Goal: Transaction & Acquisition: Purchase product/service

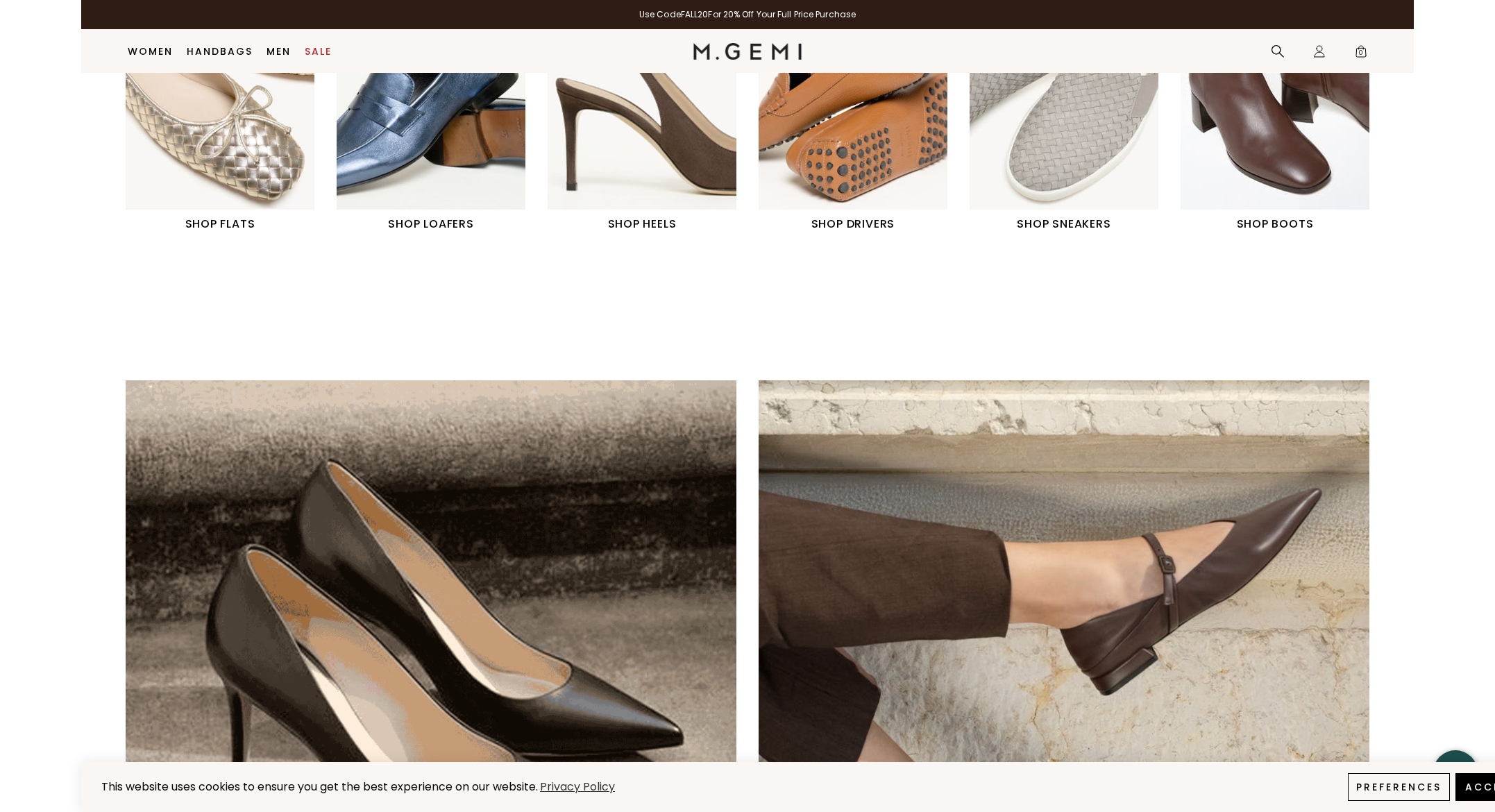
scroll to position [759, 0]
click at [238, 221] on h1 "SHOP FLATS" at bounding box center [220, 222] width 189 height 16
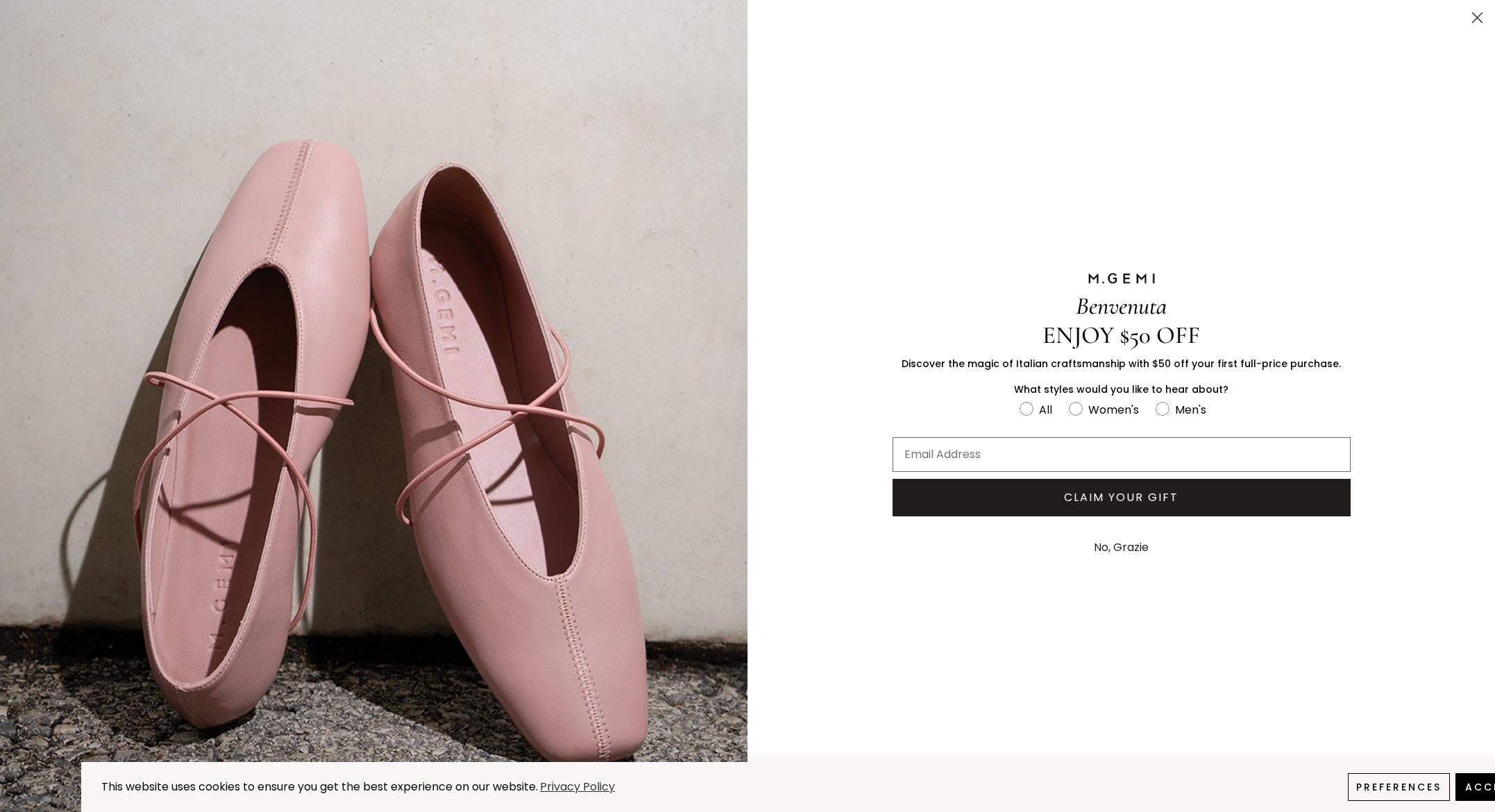
drag, startPoint x: 1344, startPoint y: 192, endPoint x: 1331, endPoint y: 190, distance: 13.2
click at [1344, 192] on div "Benvenuta ENJOY $50 OFF Discover the magic of Italian craftsmanship with $50 of…" at bounding box center [1121, 419] width 542 height 837
click at [1479, 18] on icon "Close dialog" at bounding box center [1478, 18] width 10 height 10
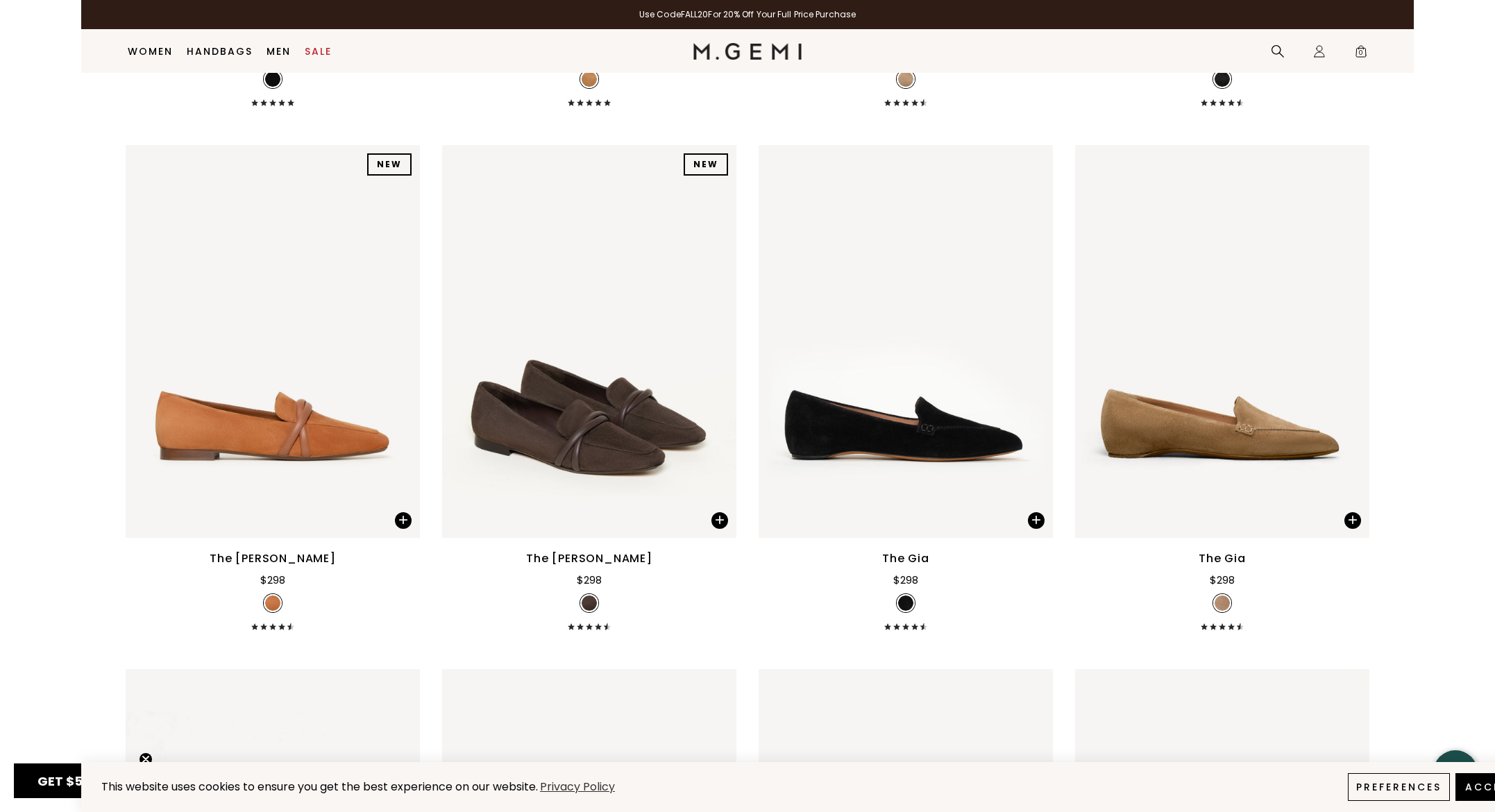
scroll to position [658, 0]
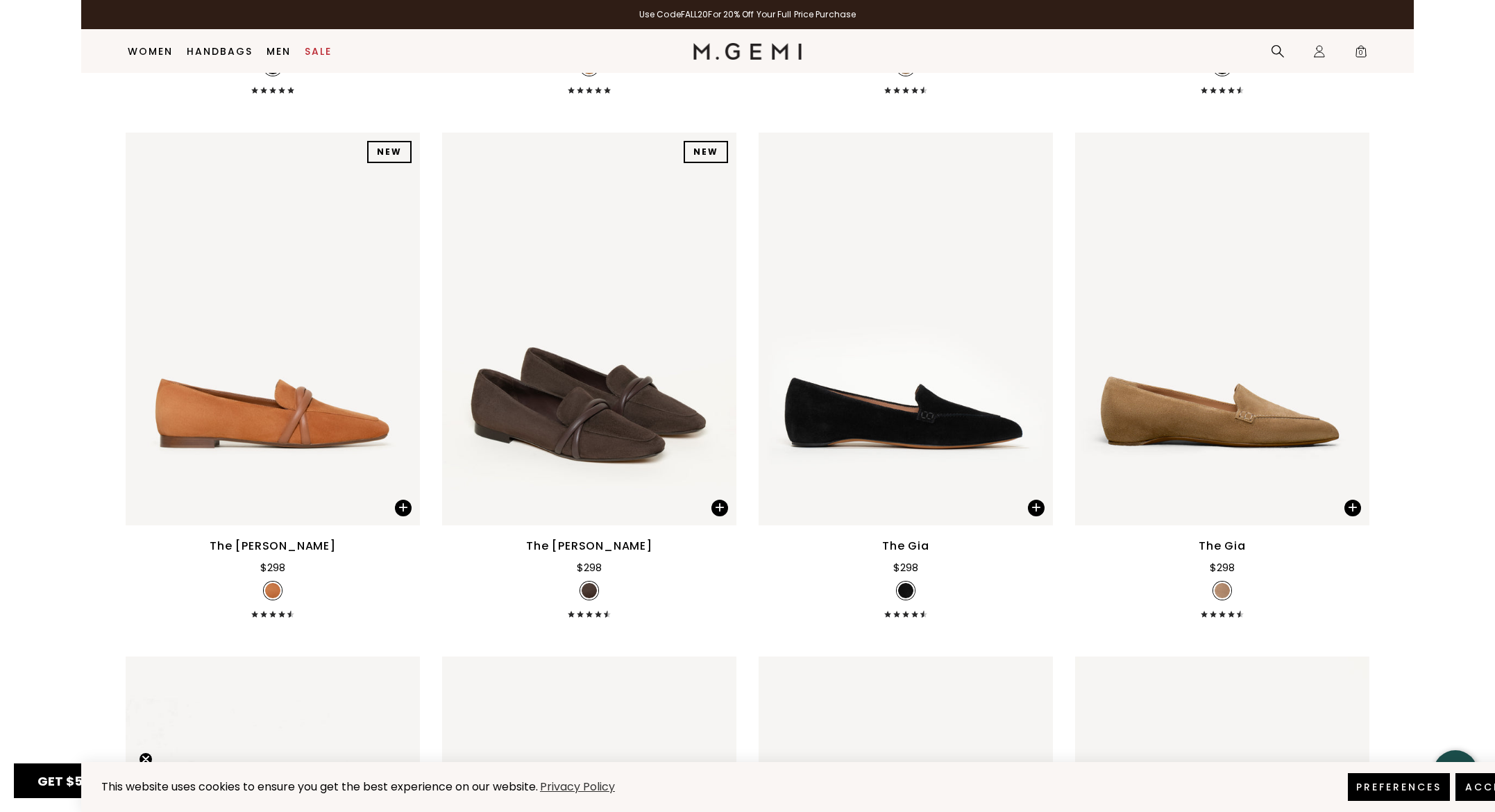
click at [1402, 790] on button "Preferences" at bounding box center [1400, 786] width 102 height 28
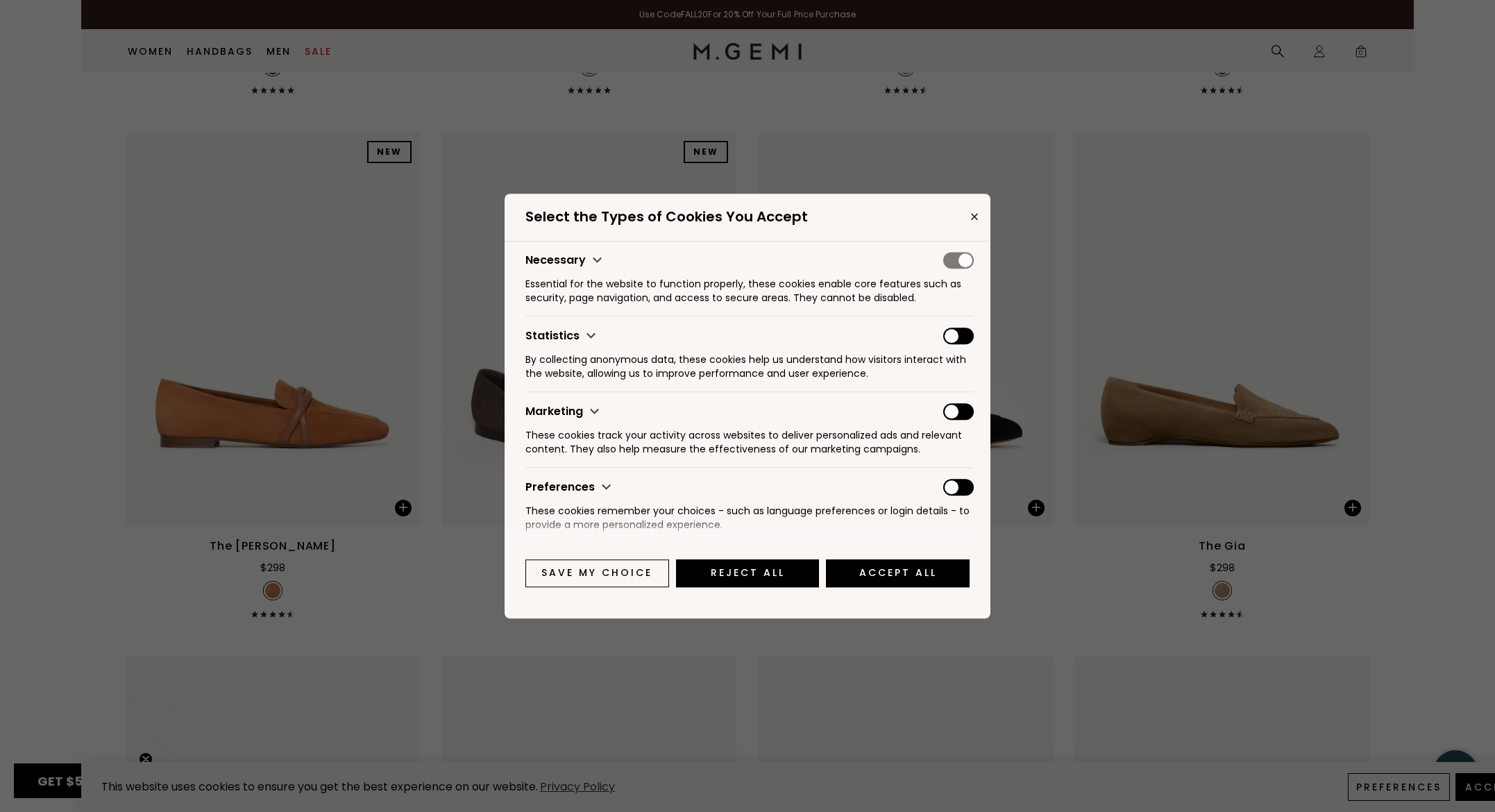
click at [651, 578] on button "Save my choice" at bounding box center [597, 572] width 143 height 28
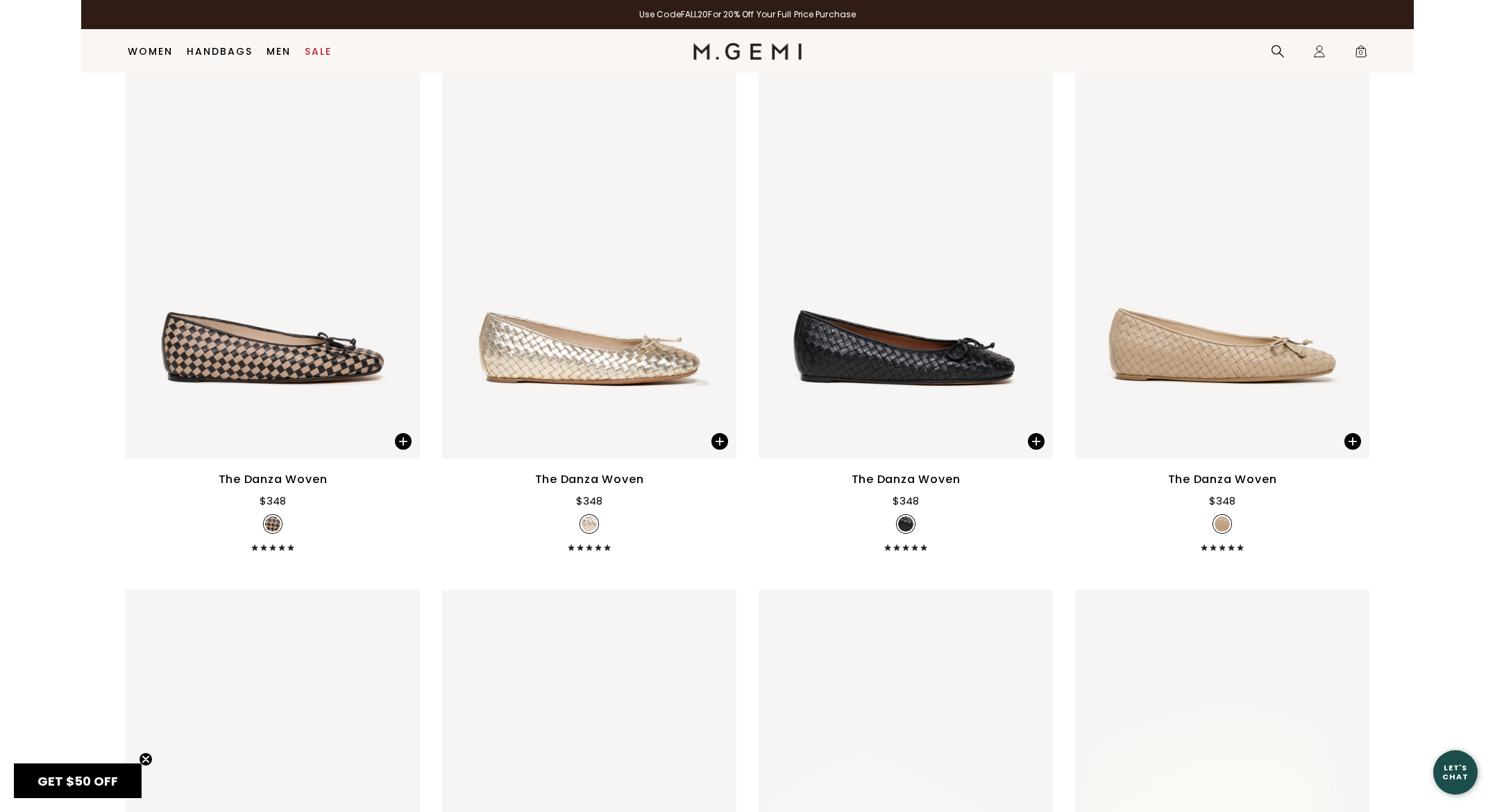
scroll to position [1787, 0]
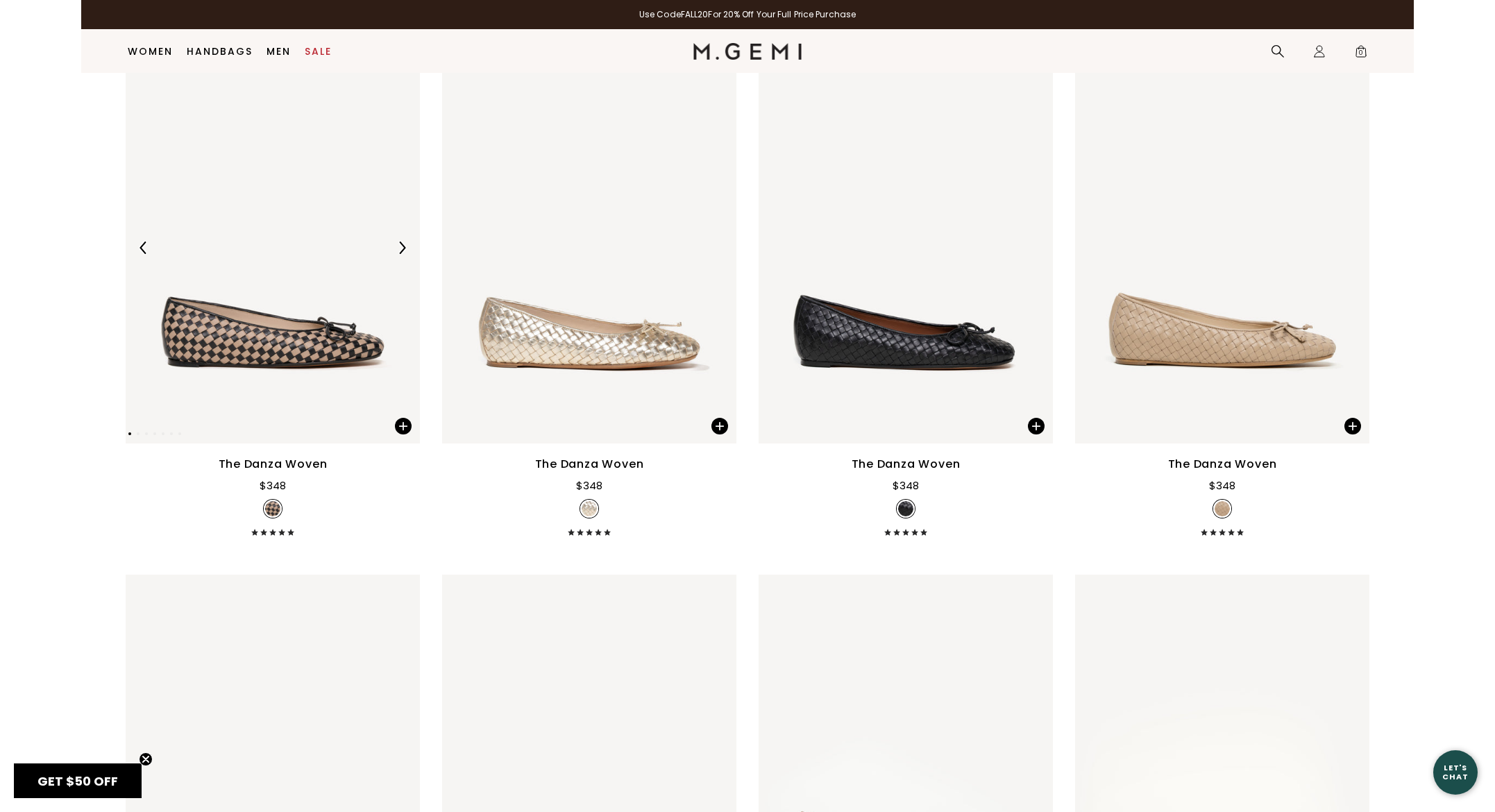
click at [404, 254] on img at bounding box center [401, 247] width 13 height 13
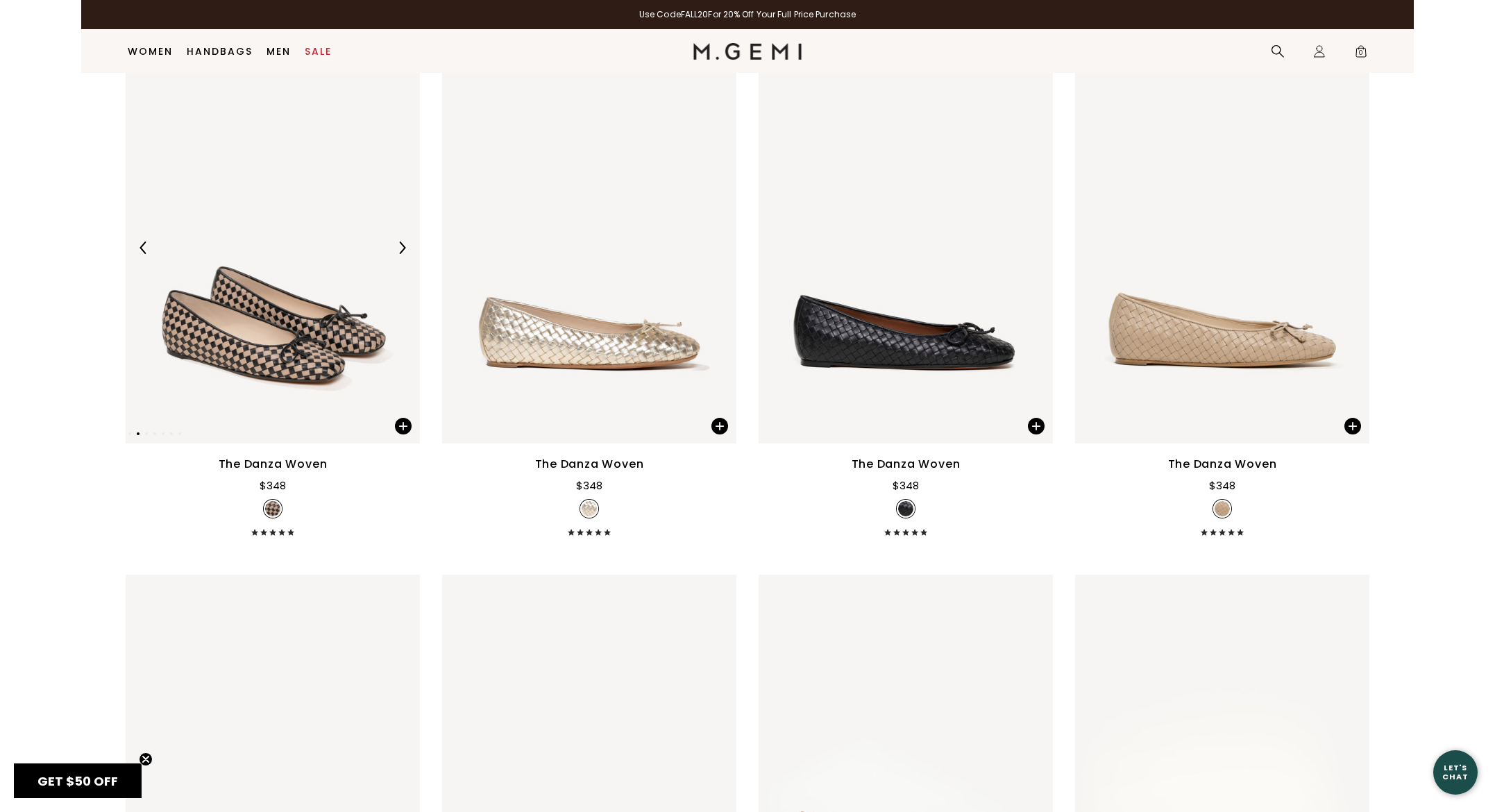
click at [404, 254] on img at bounding box center [401, 247] width 13 height 13
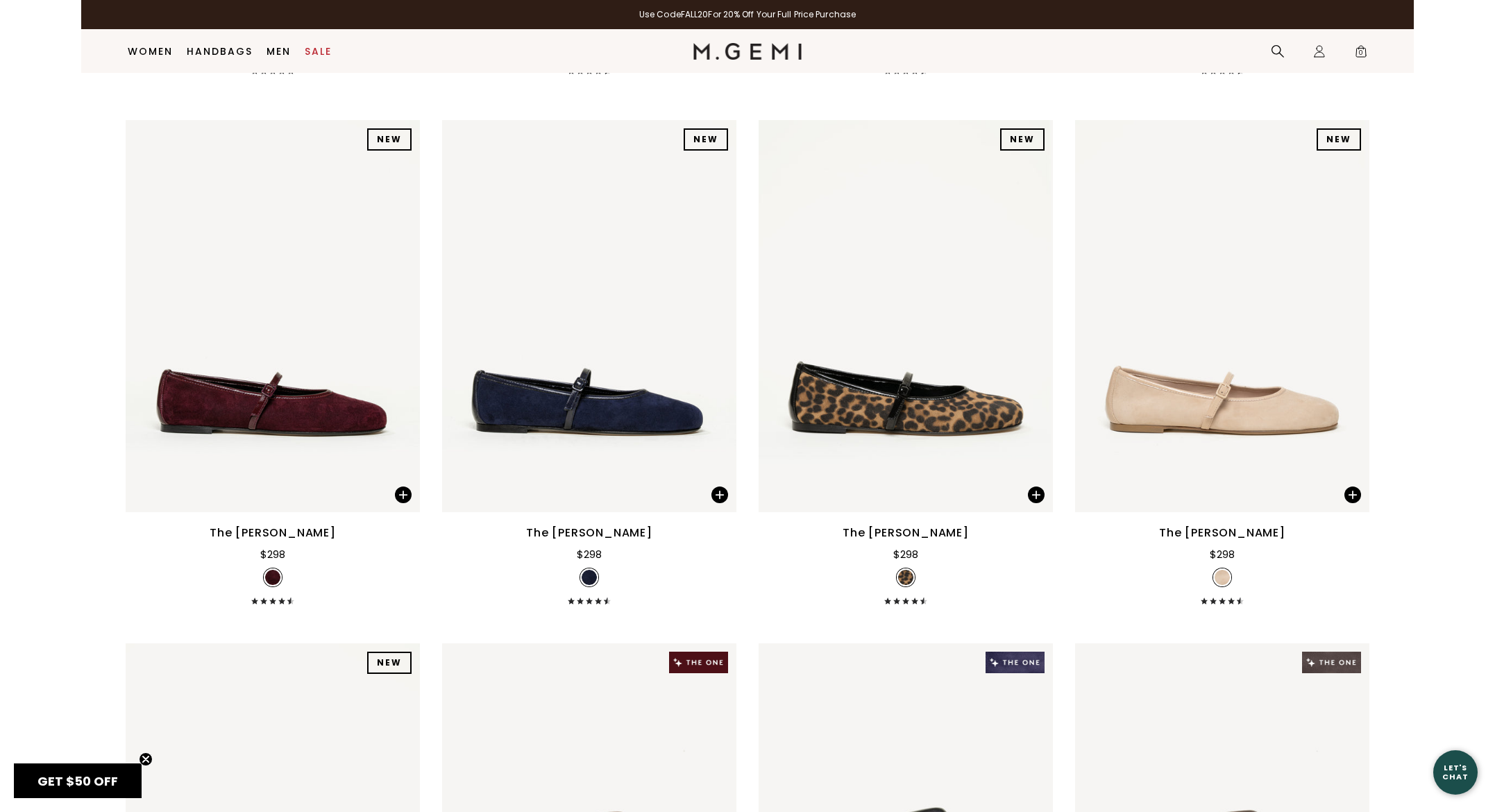
scroll to position [2774, 0]
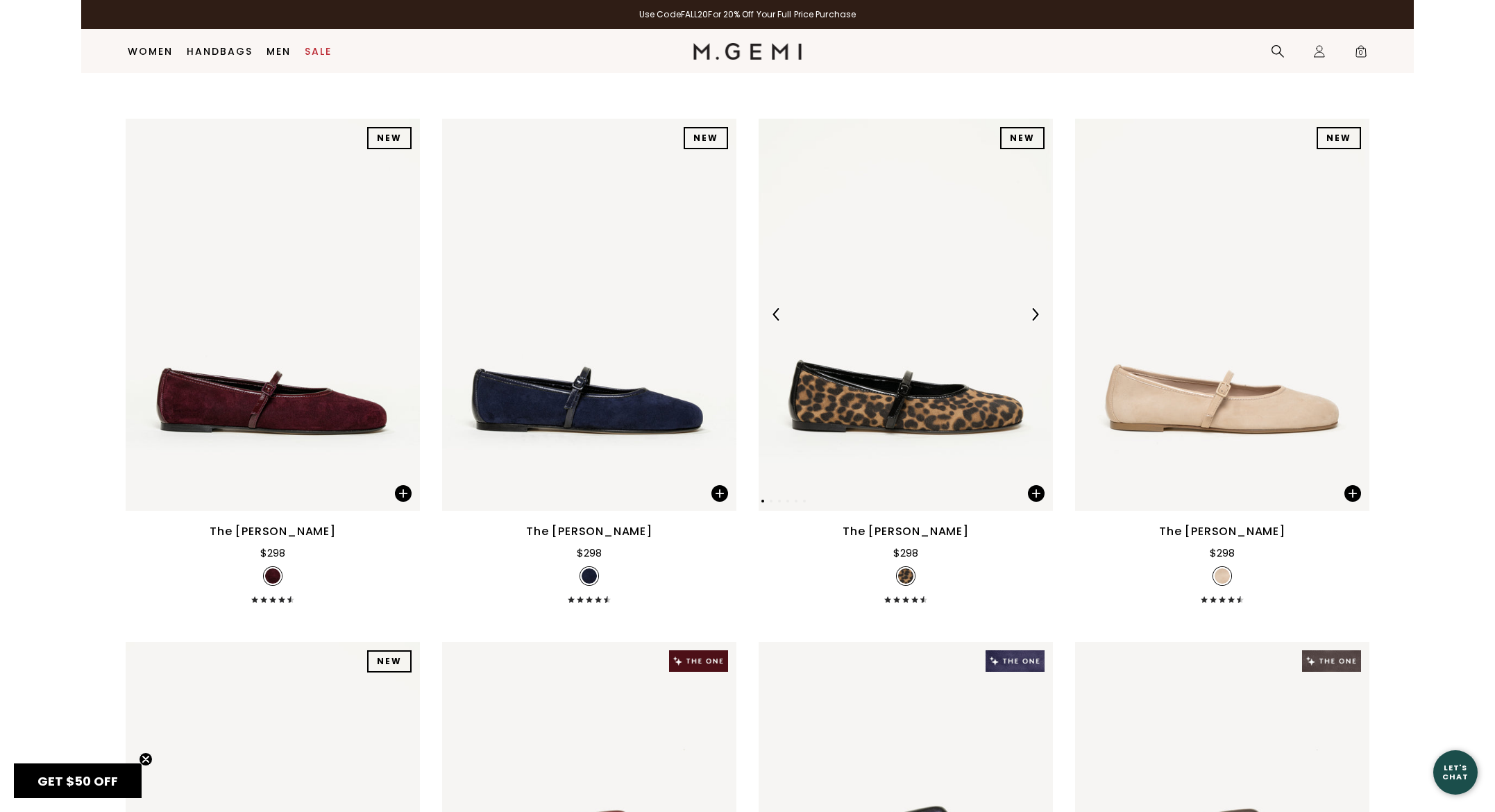
click at [1033, 320] on img at bounding box center [1035, 314] width 13 height 13
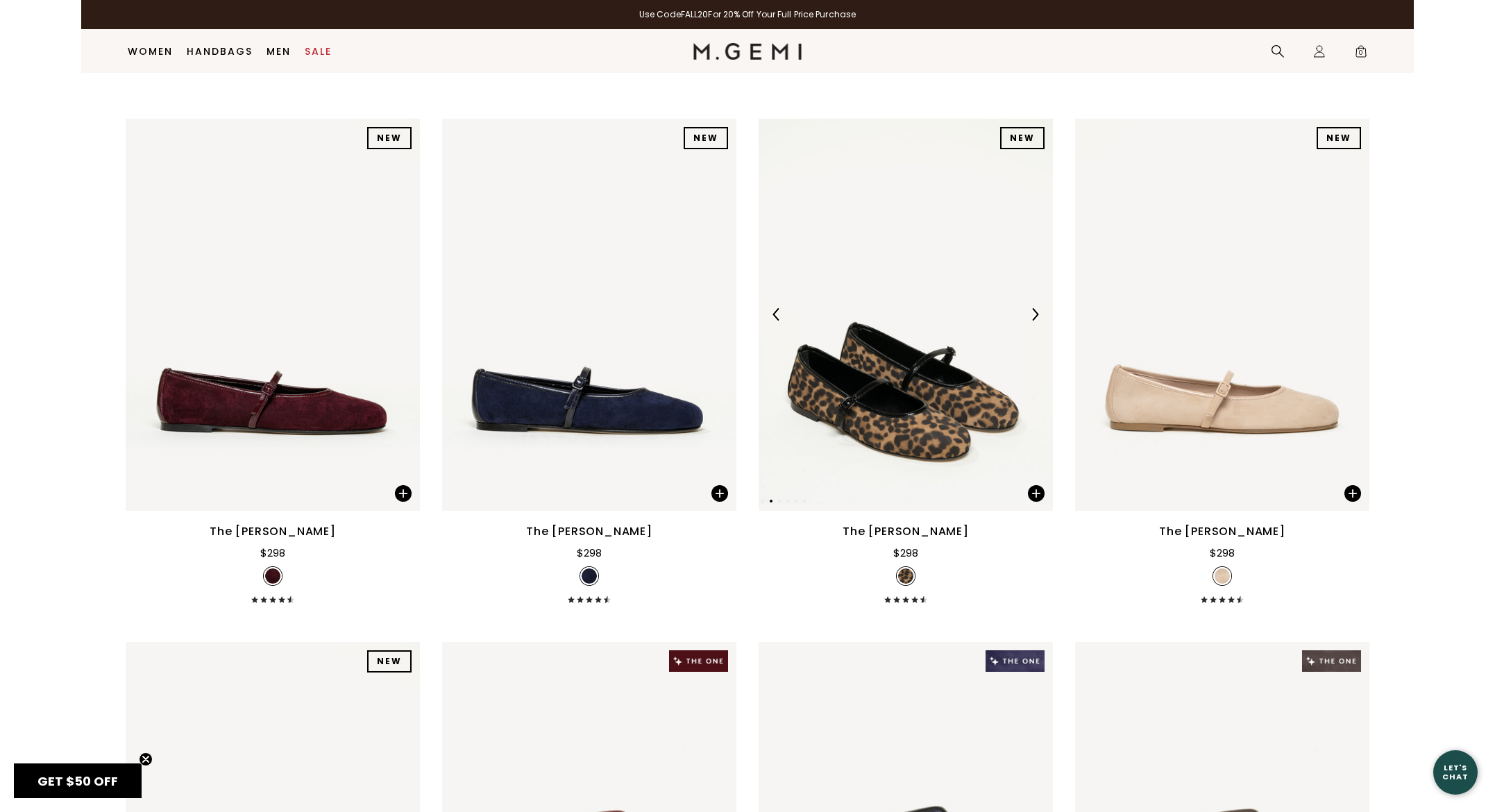
click at [1033, 320] on img at bounding box center [1035, 314] width 13 height 13
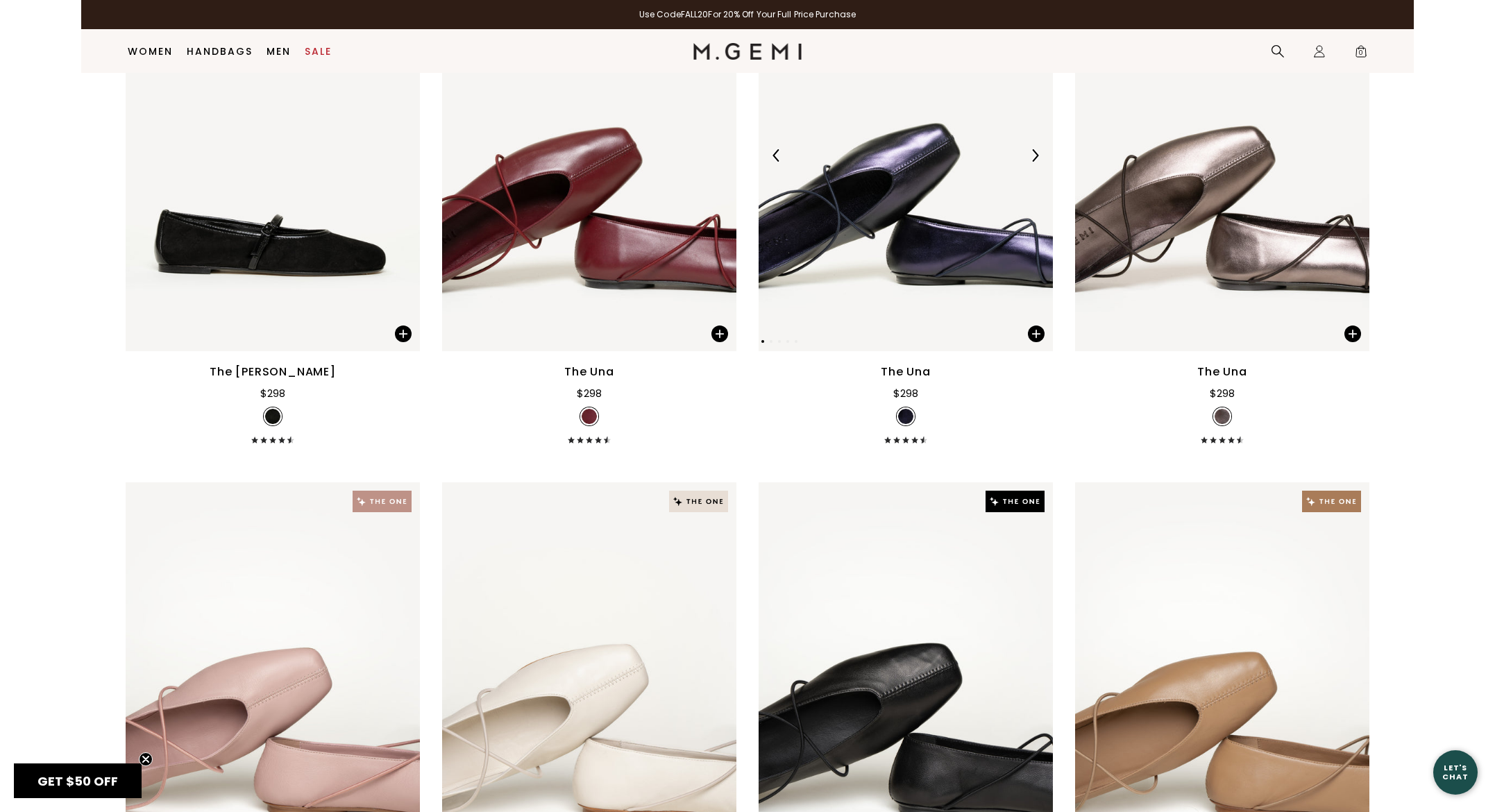
scroll to position [3612, 0]
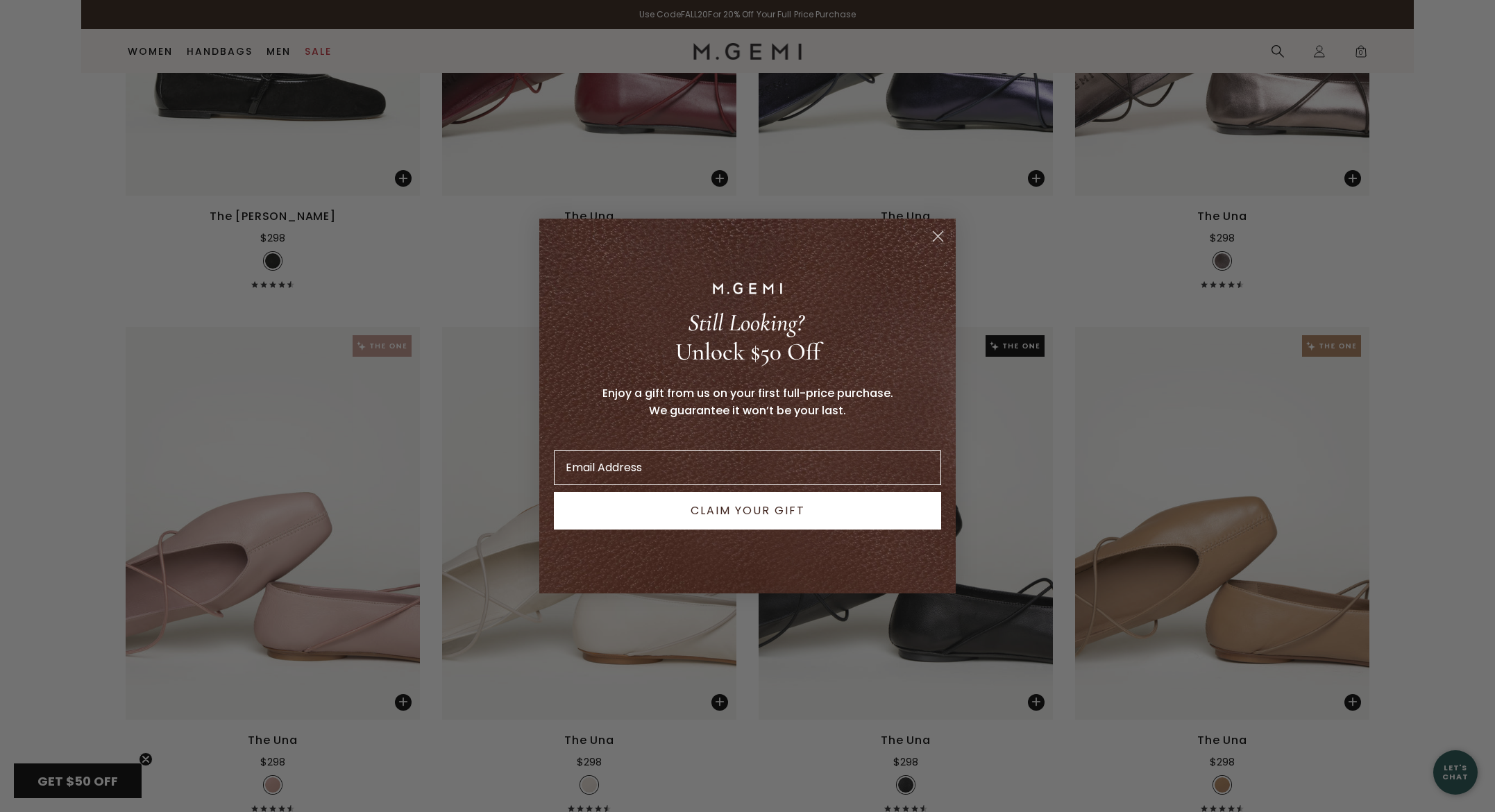
click at [937, 231] on circle "Close dialog" at bounding box center [939, 237] width 23 height 23
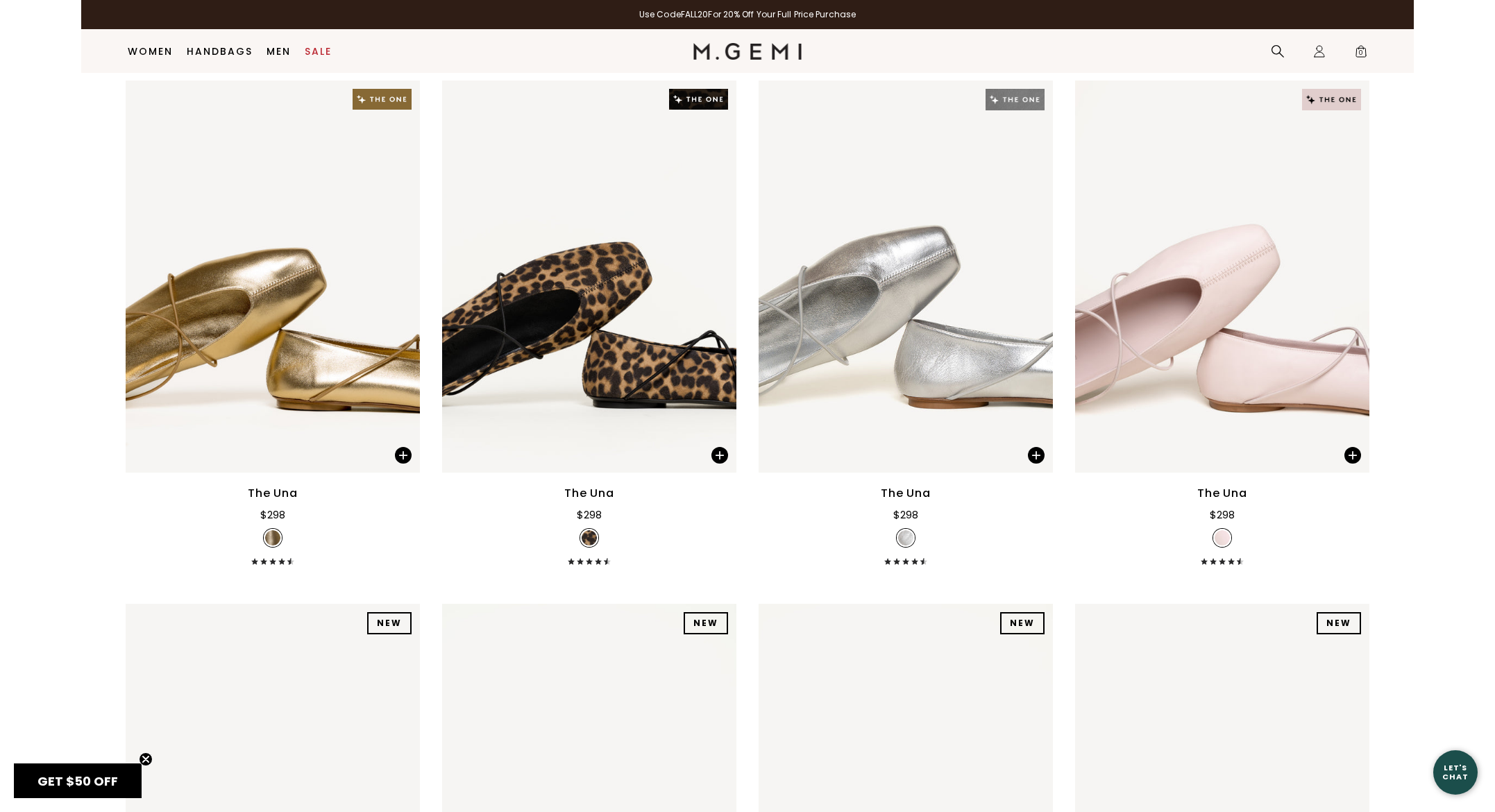
scroll to position [4906, 0]
click at [709, 288] on div at bounding box center [718, 276] width 22 height 22
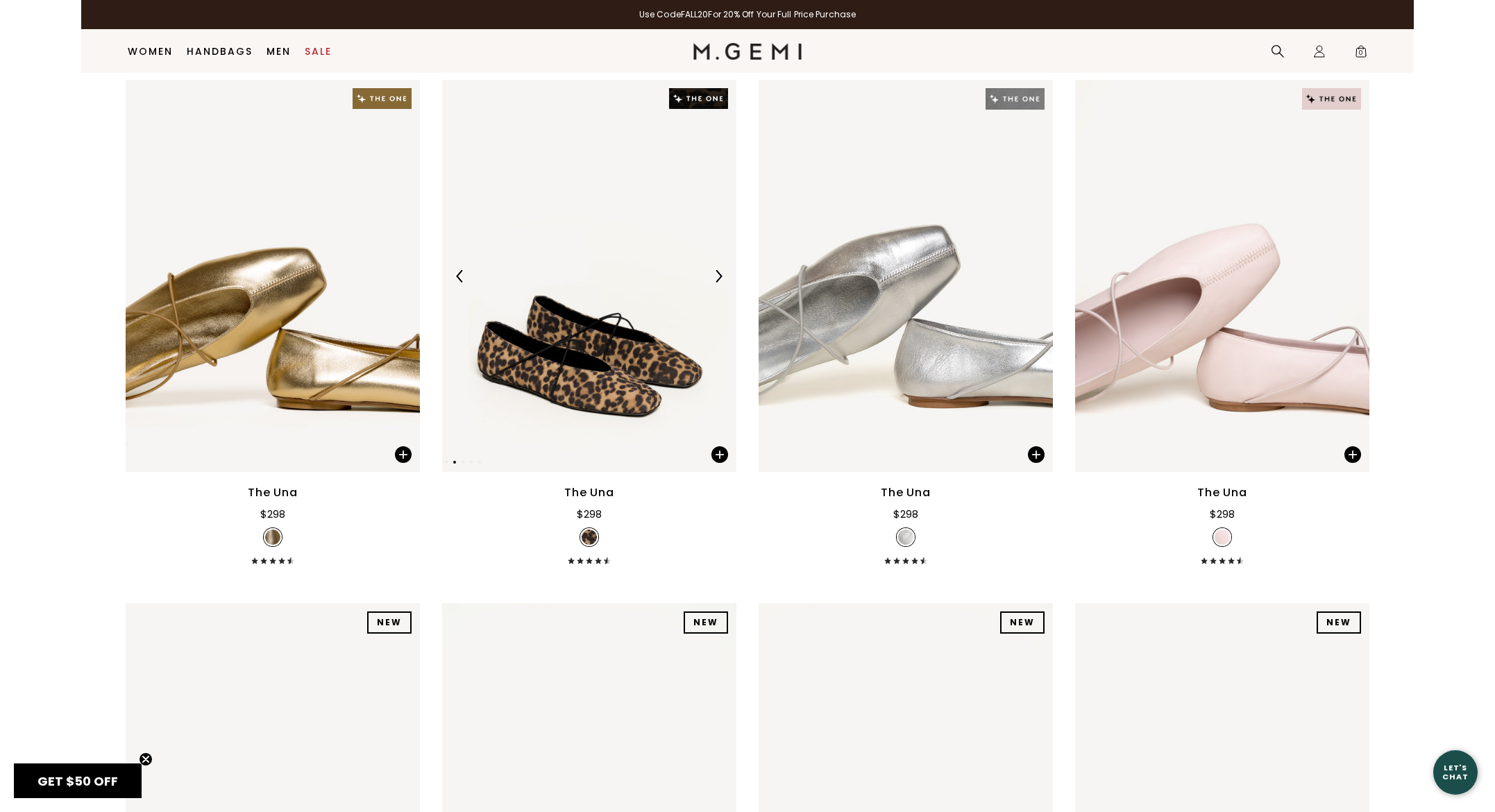
click at [638, 324] on img at bounding box center [589, 275] width 295 height 392
click at [589, 421] on img at bounding box center [589, 275] width 295 height 392
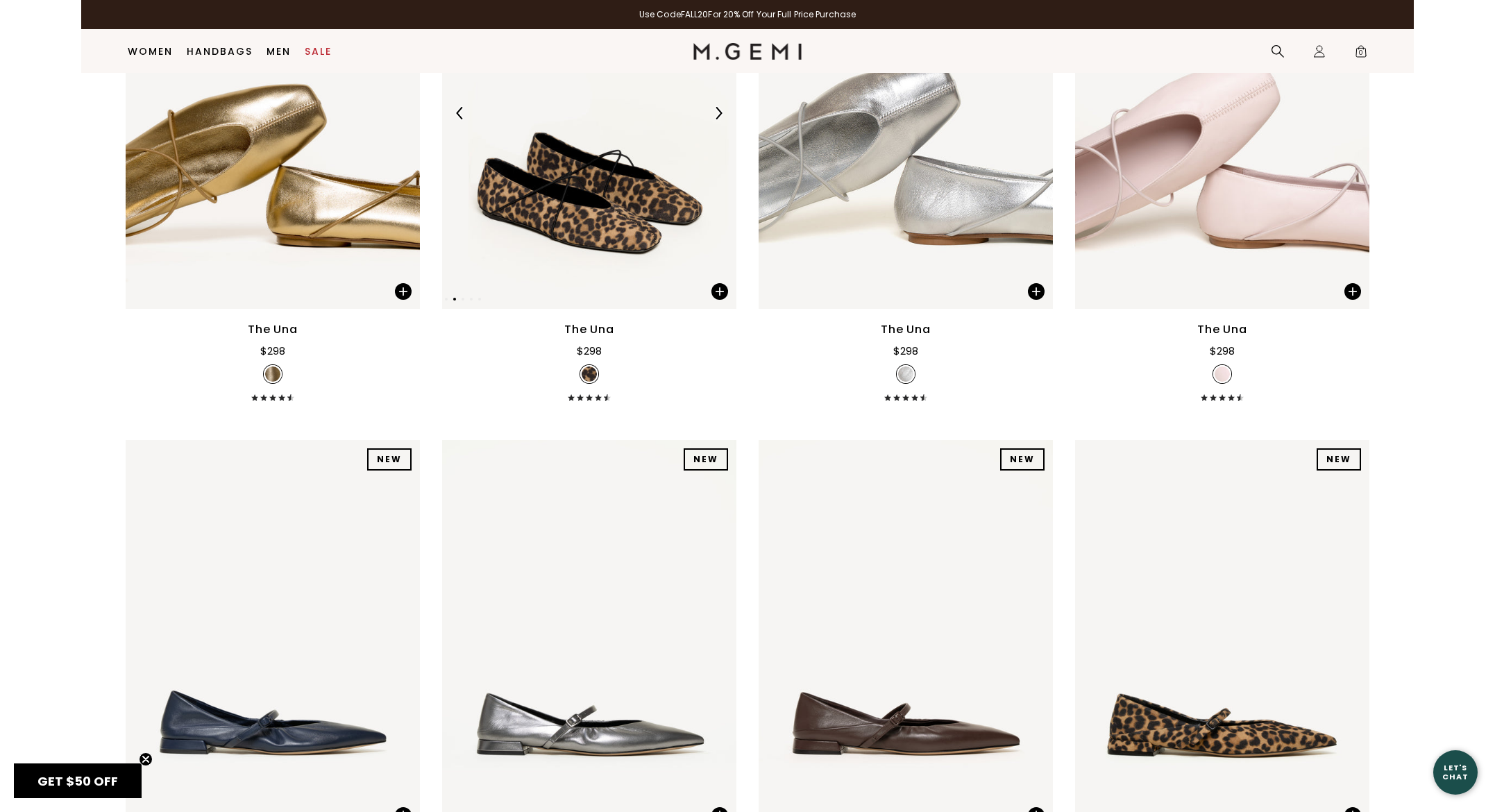
scroll to position [5476, 0]
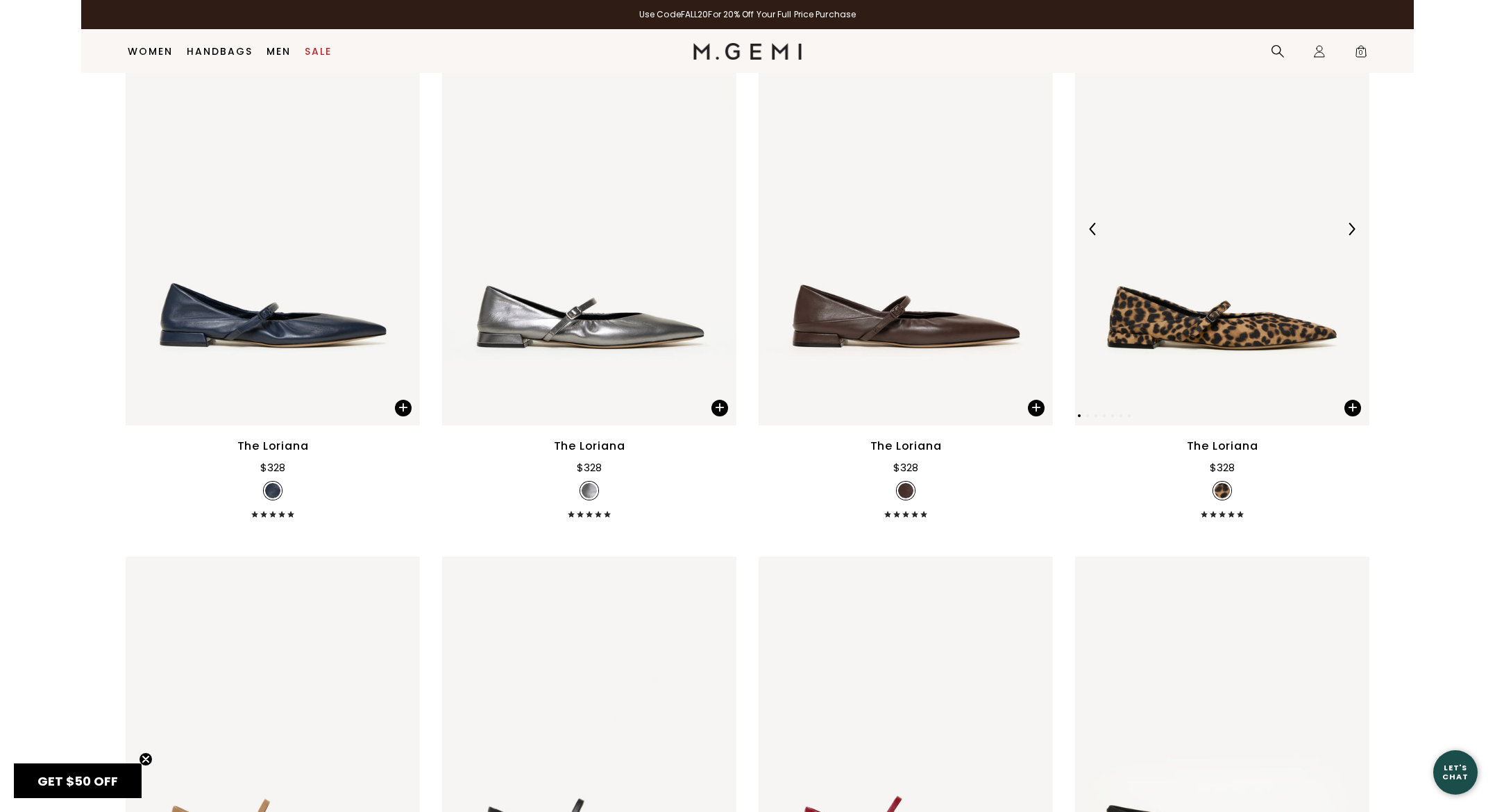
click at [1251, 300] on img at bounding box center [1223, 228] width 295 height 392
click at [1167, 344] on img at bounding box center [1223, 228] width 295 height 392
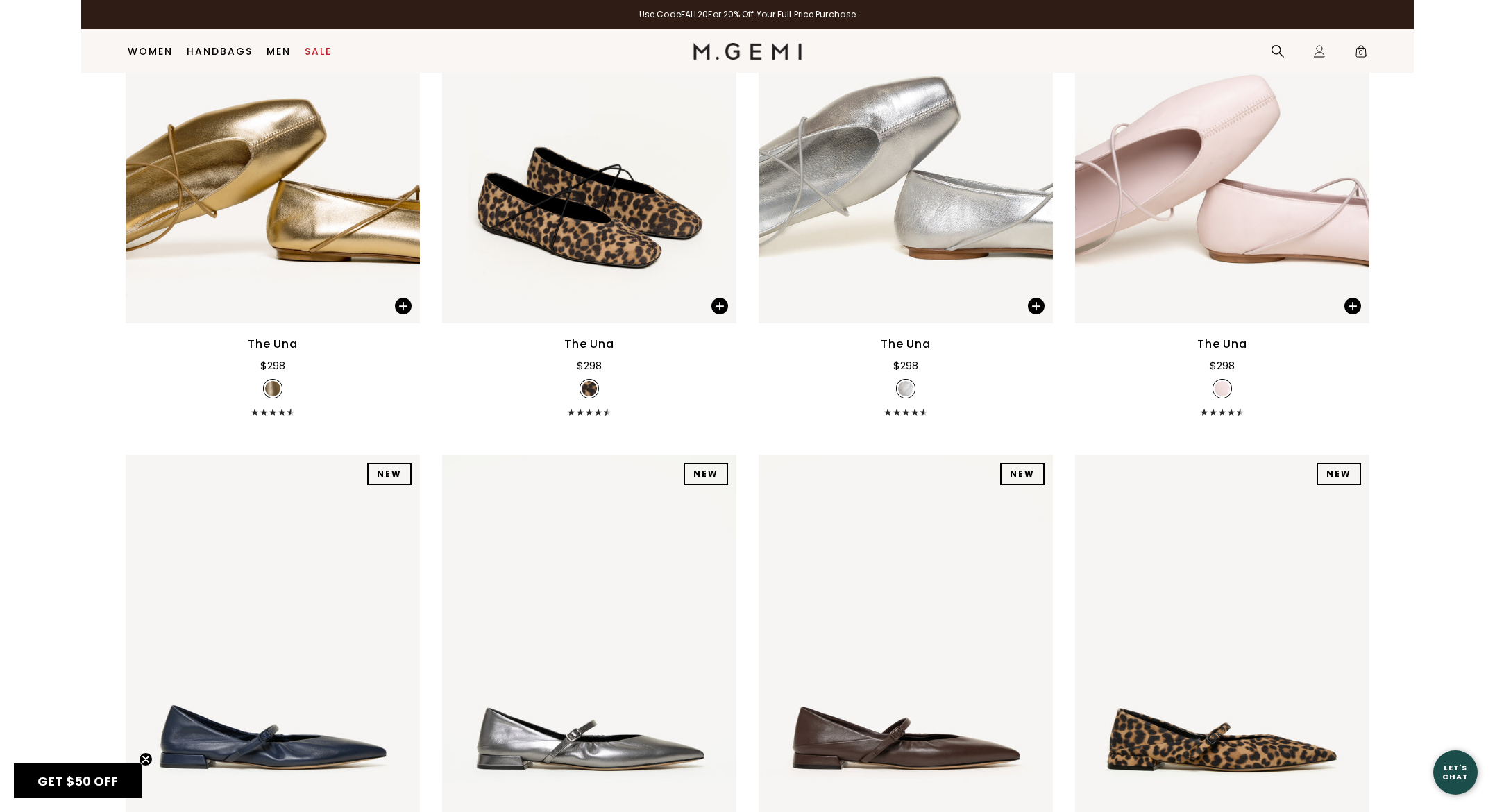
scroll to position [5053, 0]
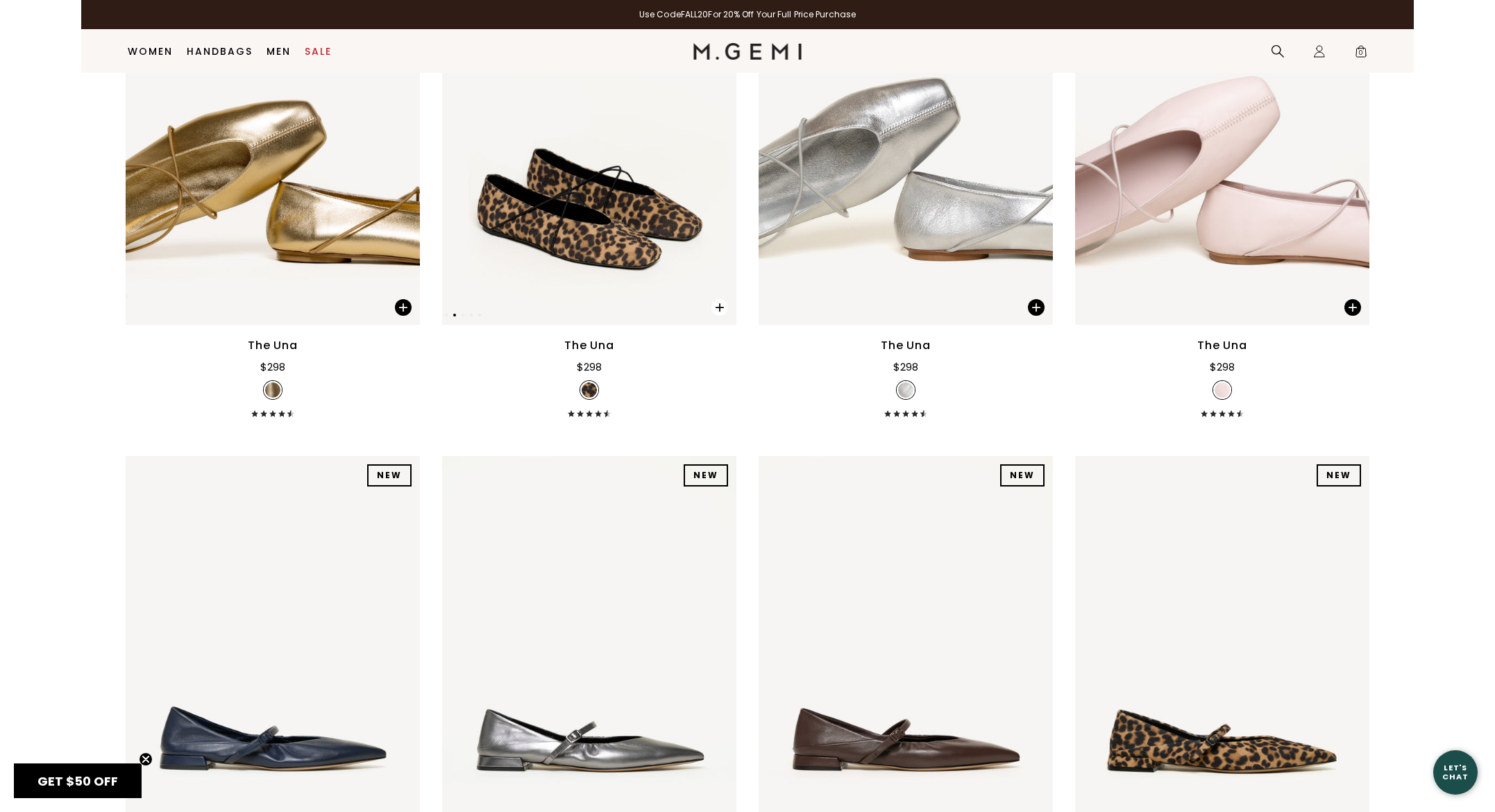
click at [716, 316] on span at bounding box center [719, 307] width 16 height 16
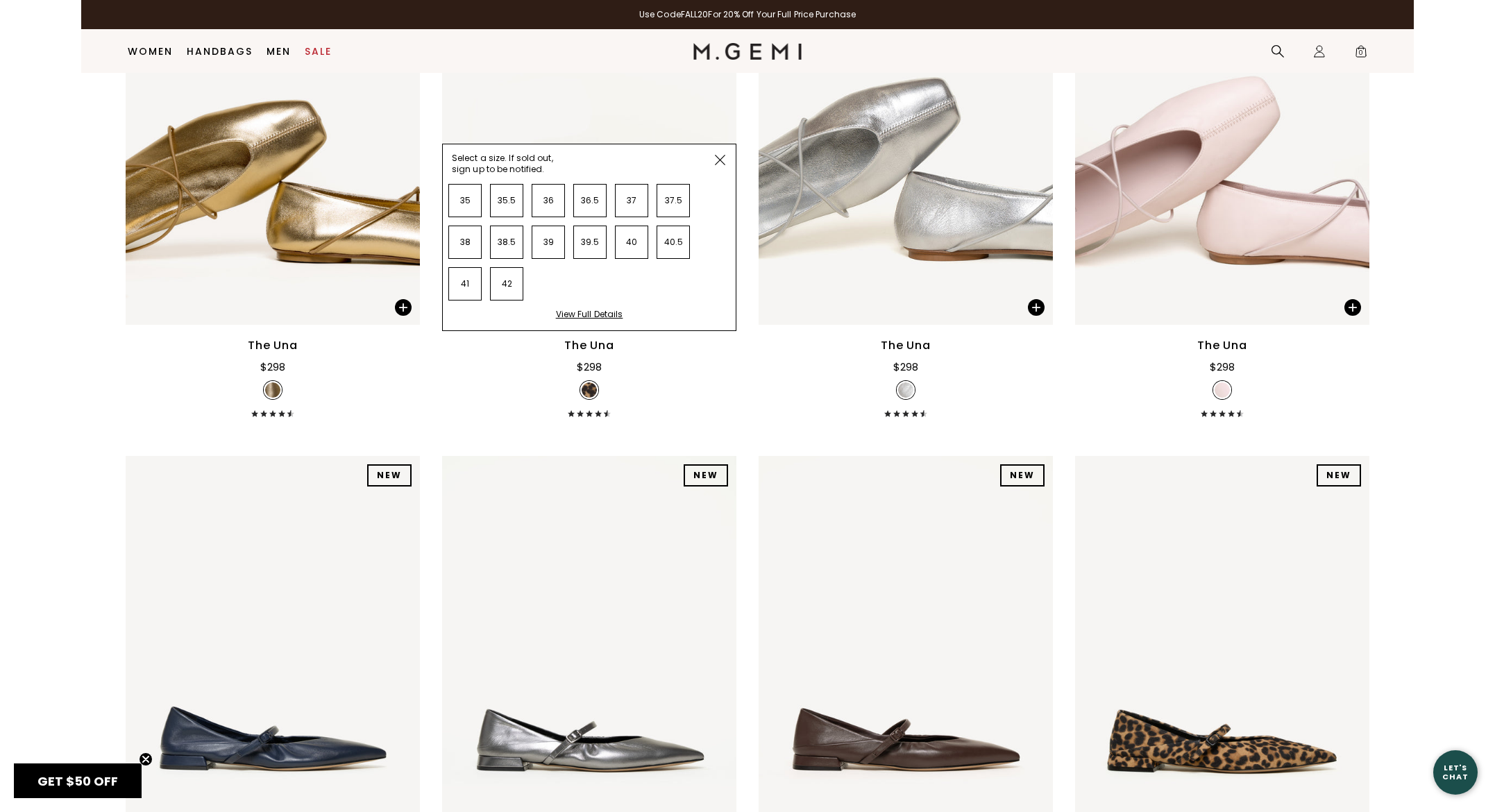
click at [512, 252] on li "38.5" at bounding box center [506, 241] width 34 height 34
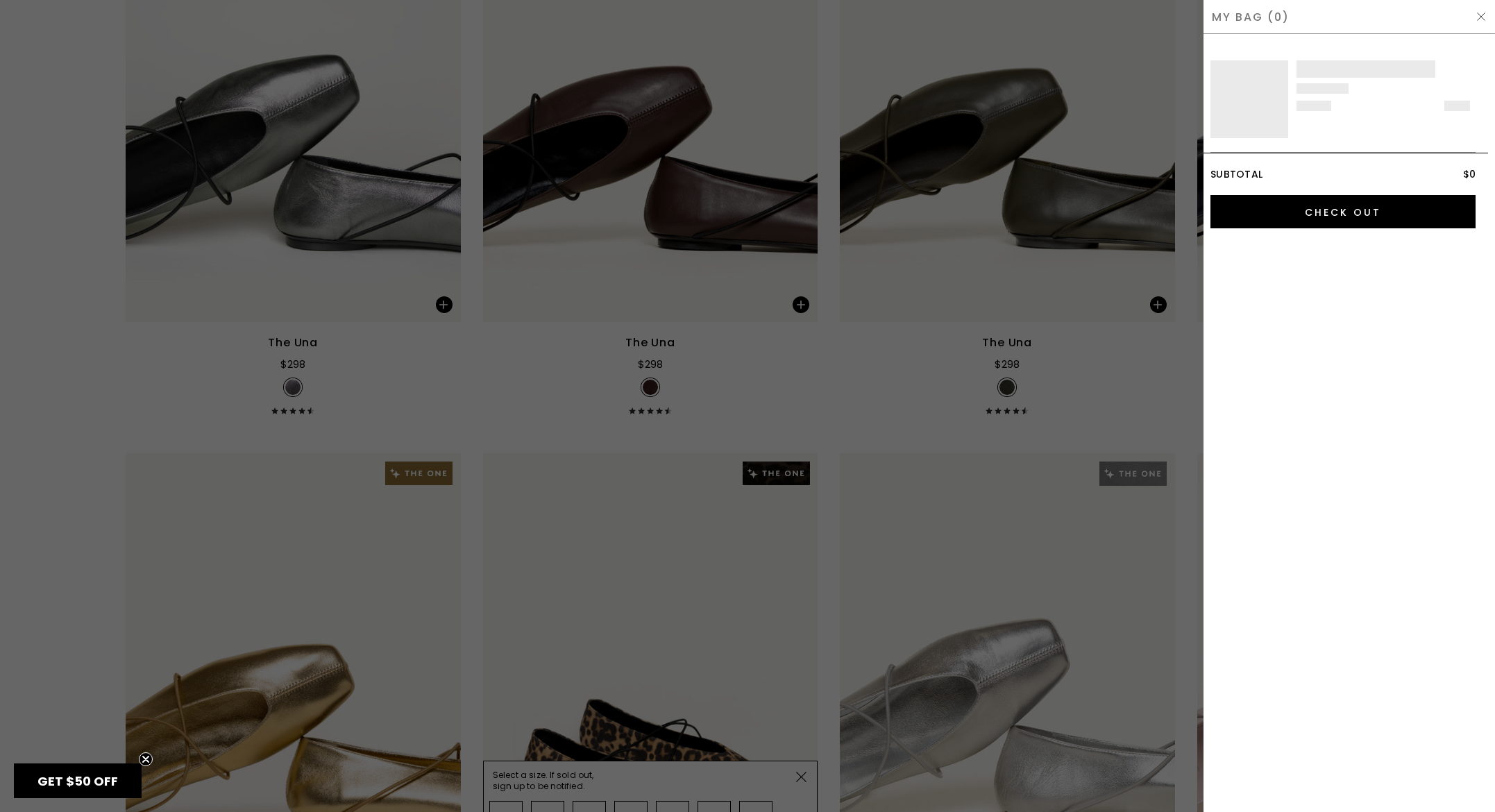
scroll to position [0, 0]
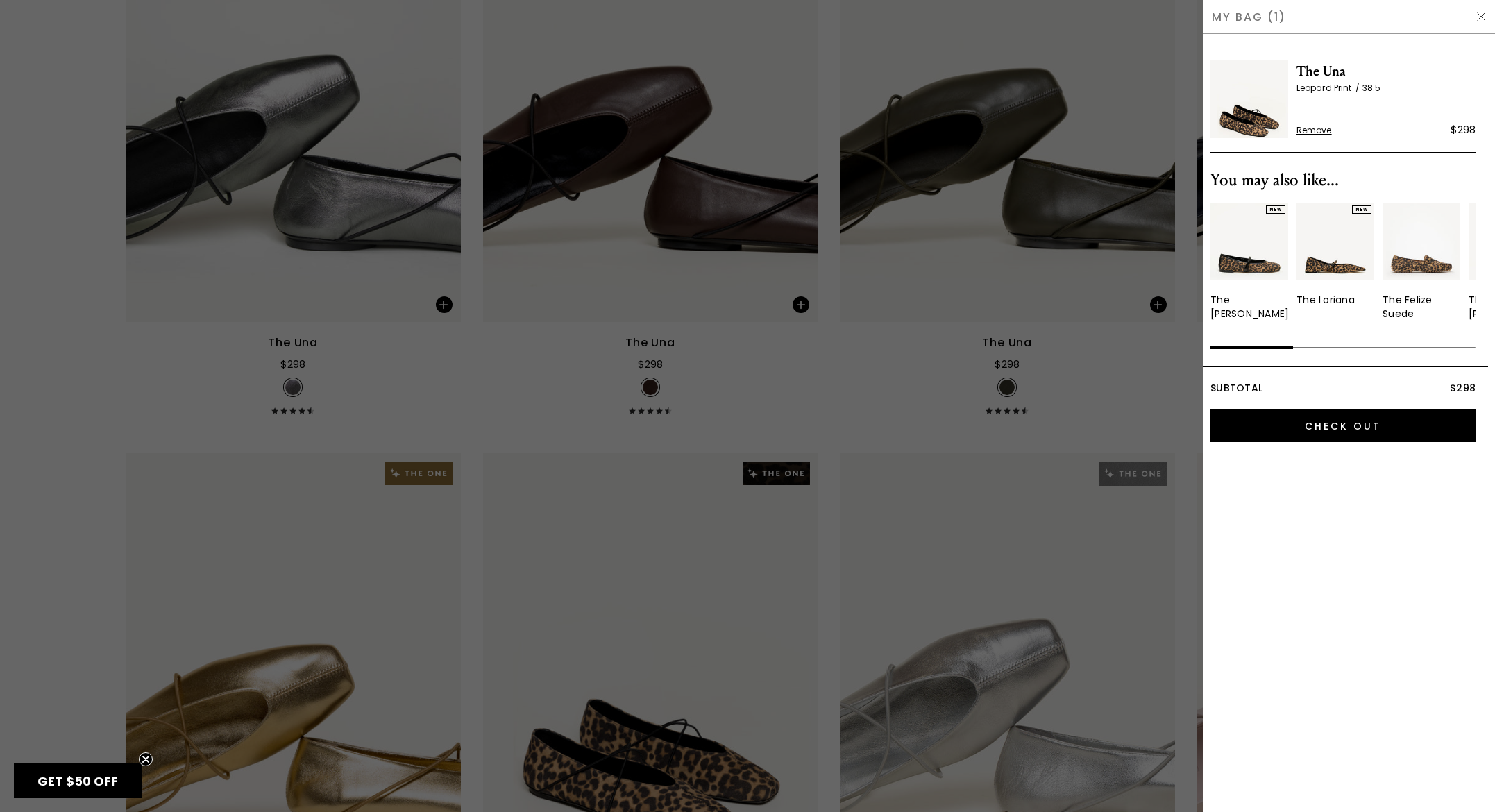
click at [1481, 12] on img at bounding box center [1482, 17] width 12 height 12
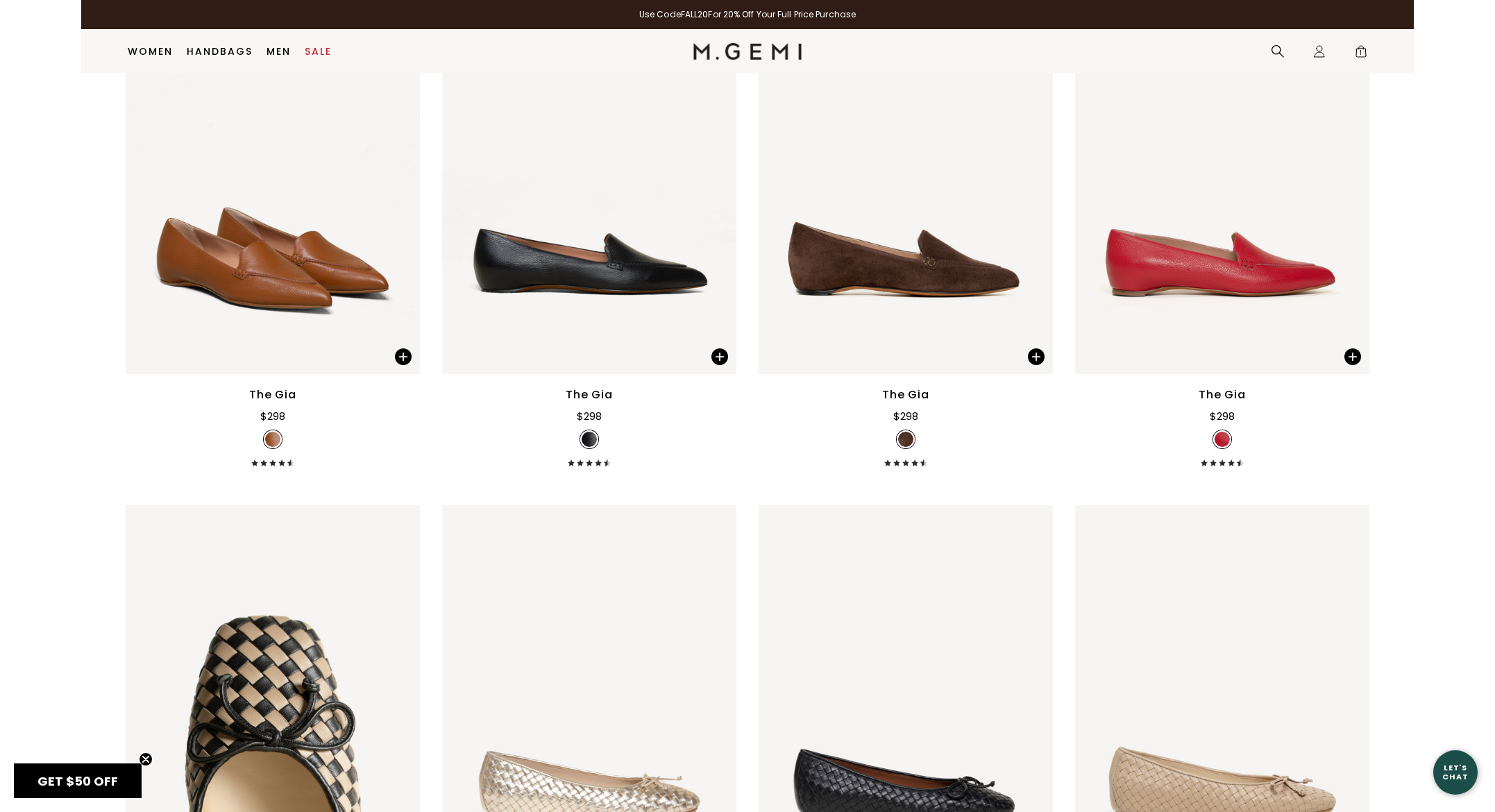
scroll to position [934, 0]
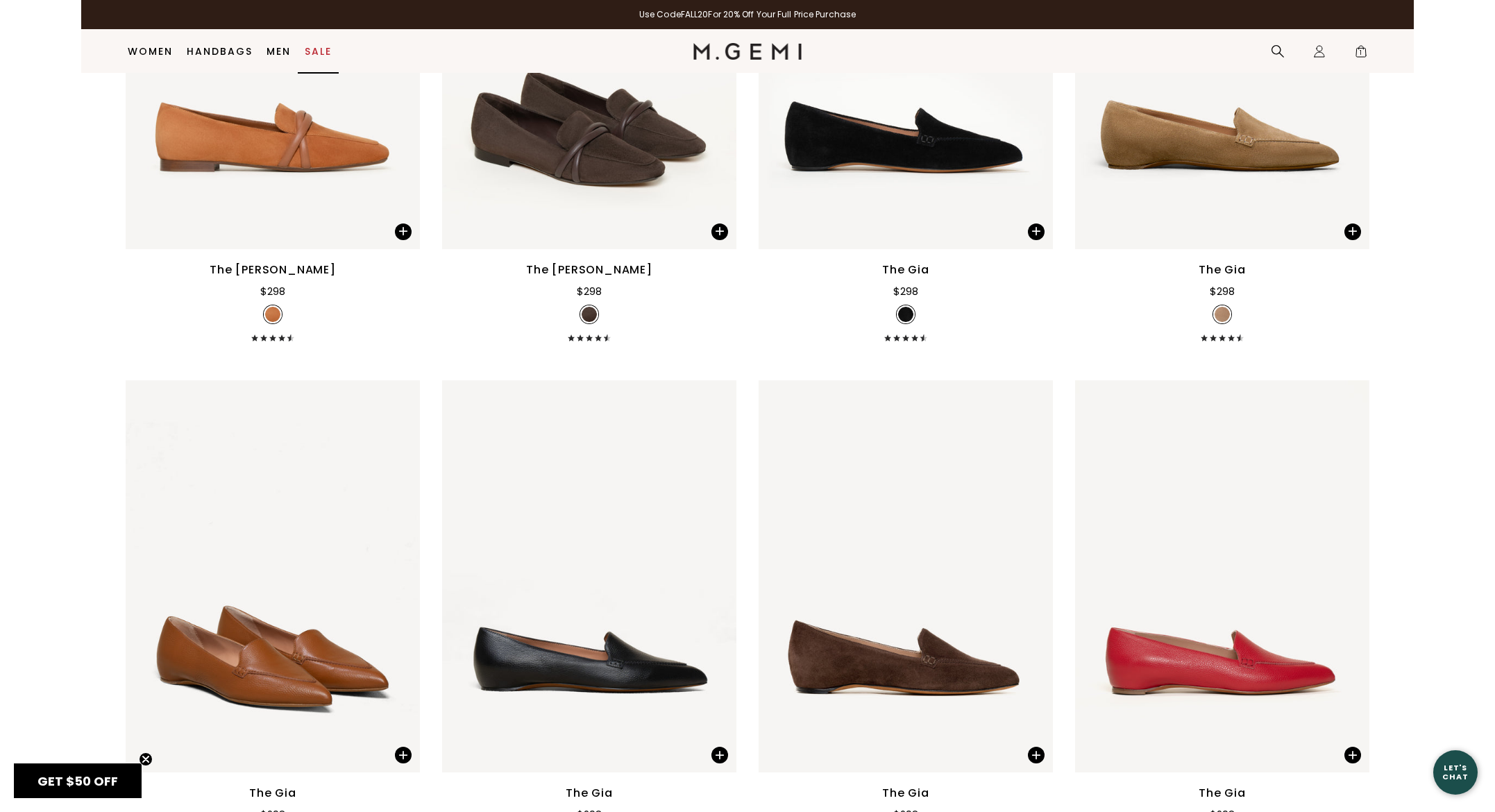
click at [318, 48] on link "Sale" at bounding box center [319, 52] width 27 height 12
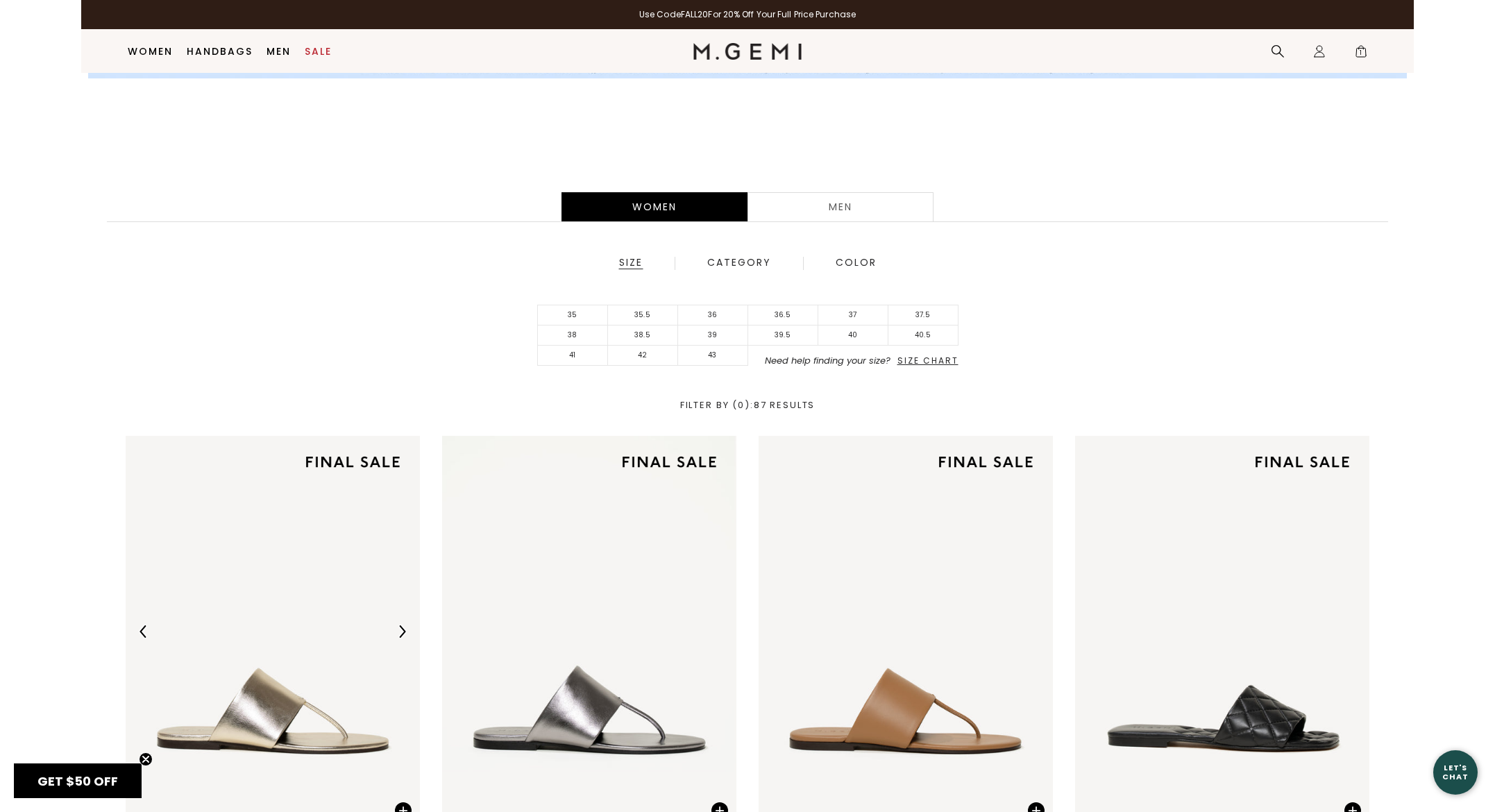
scroll to position [345, 0]
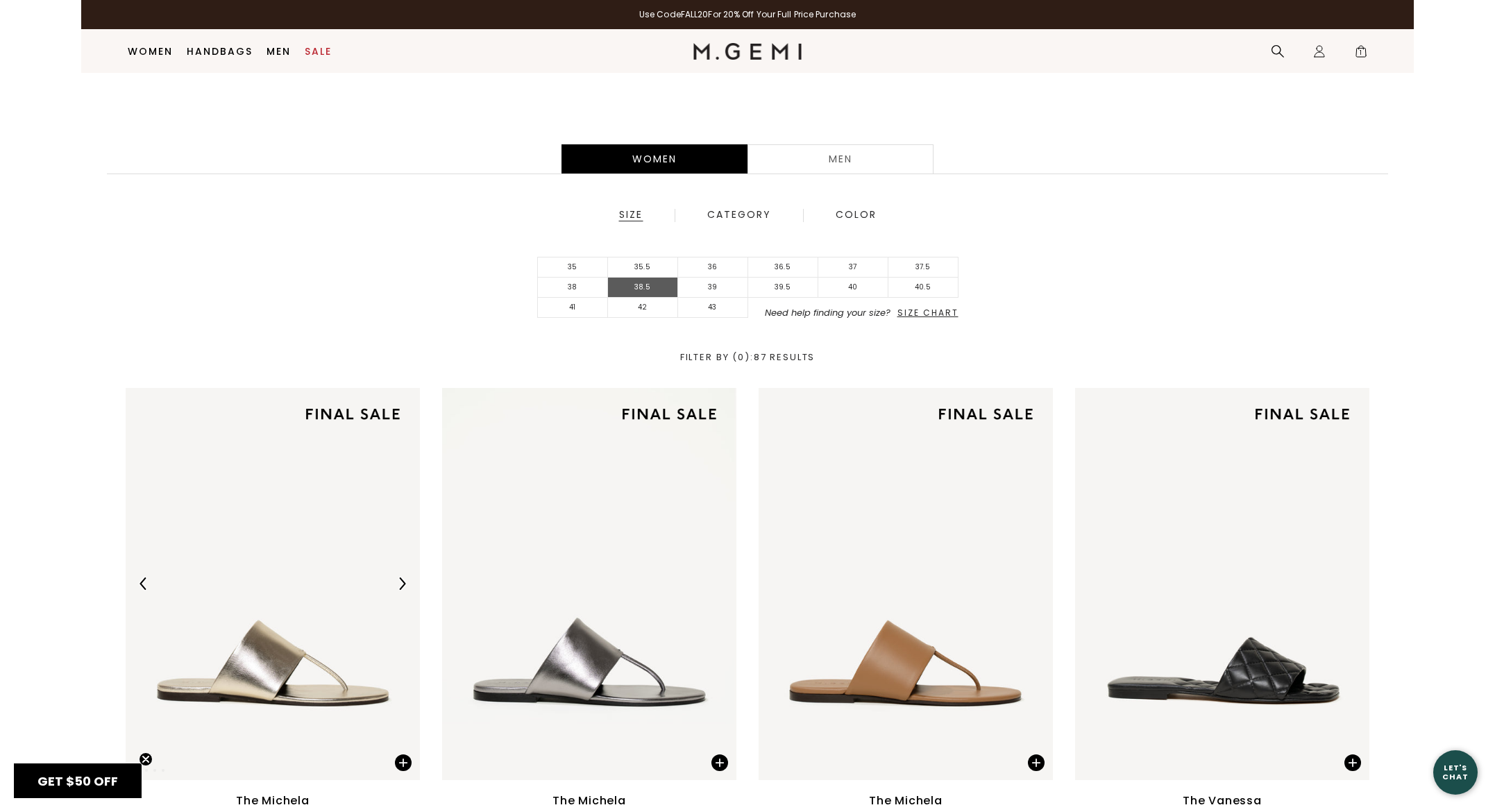
click at [661, 288] on li "38.5" at bounding box center [643, 287] width 70 height 20
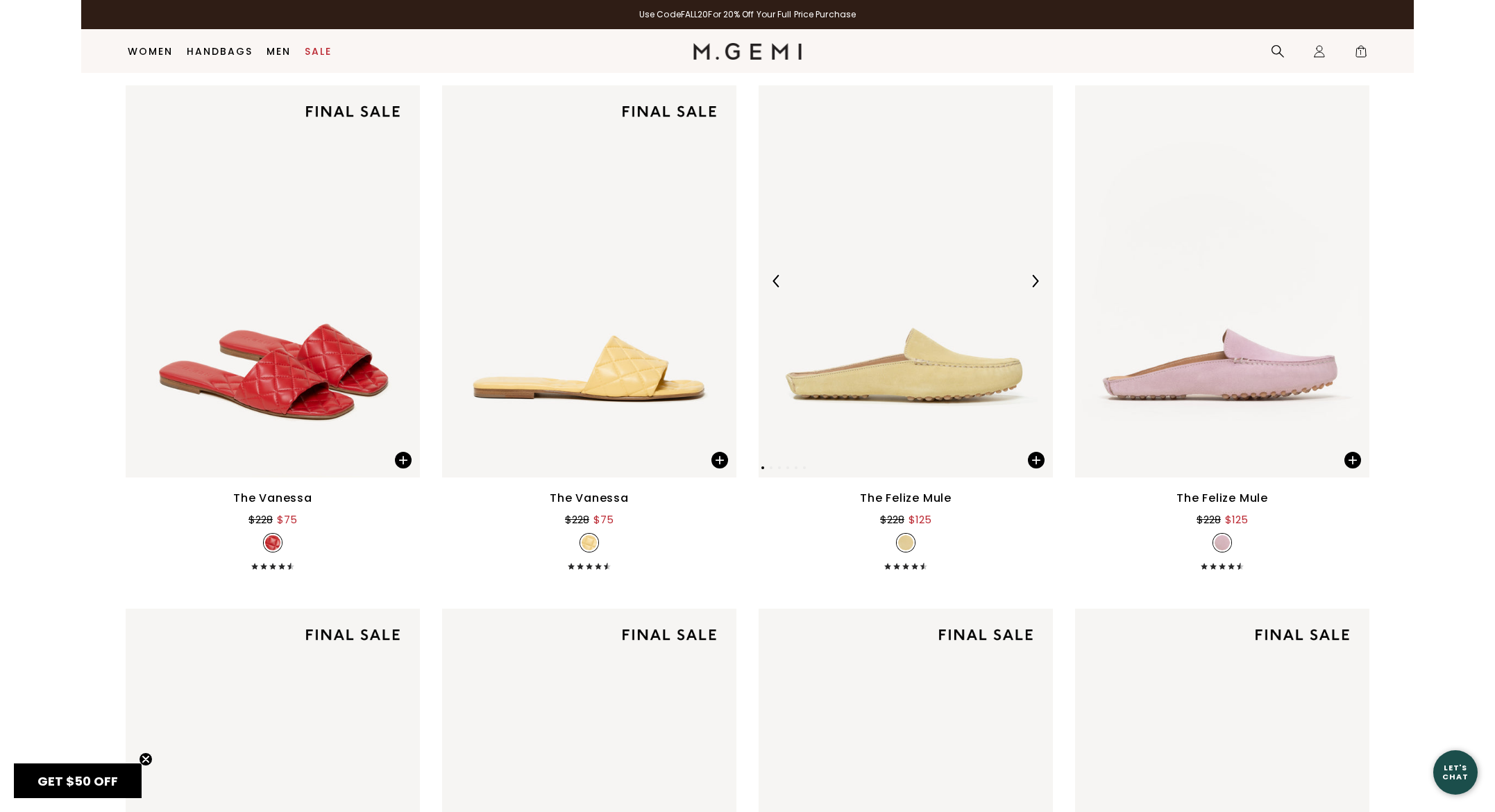
scroll to position [678, 0]
click at [1032, 279] on img at bounding box center [1035, 281] width 13 height 13
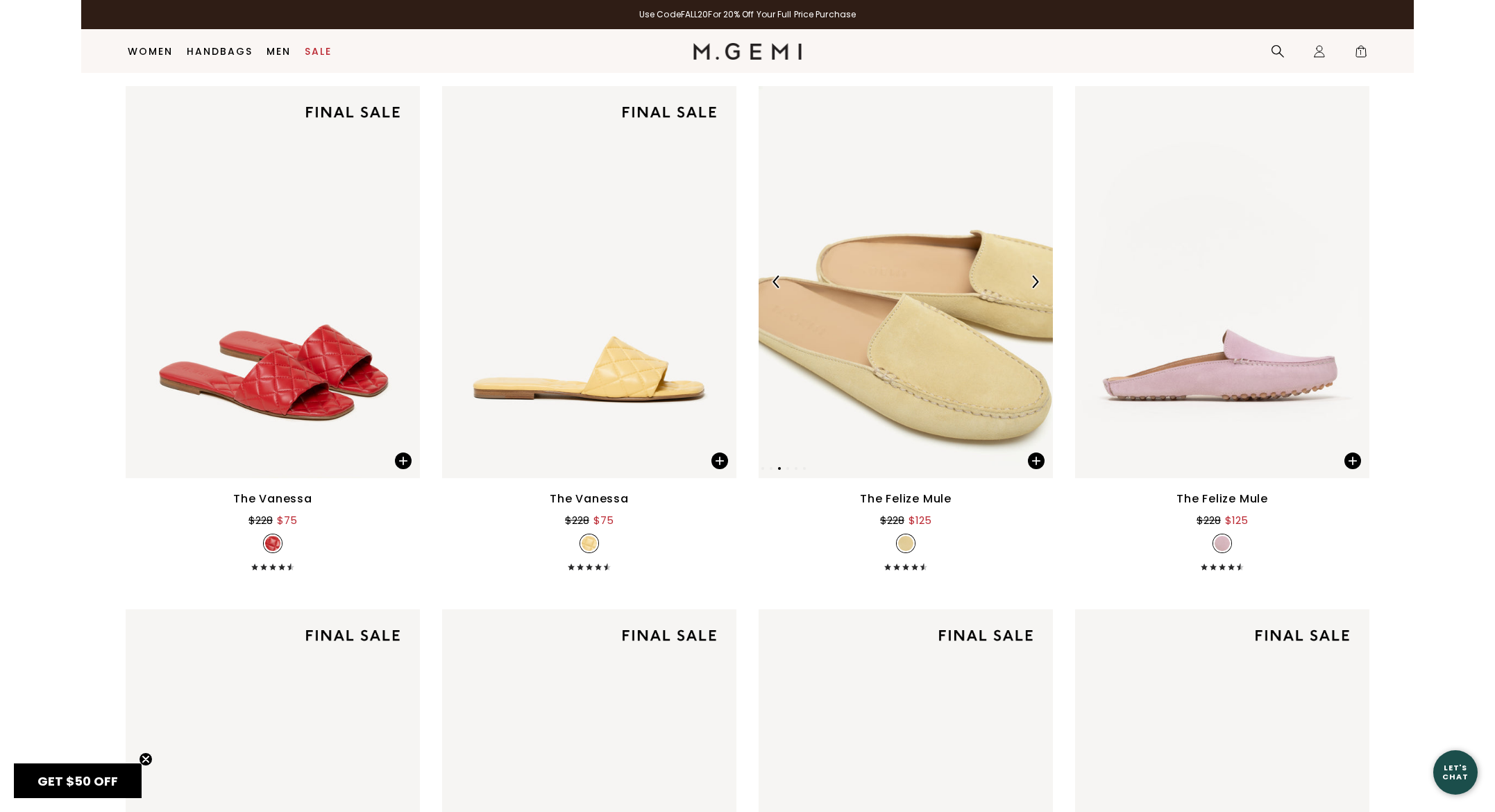
click at [1032, 279] on img at bounding box center [1035, 281] width 13 height 13
